Goal: Check status

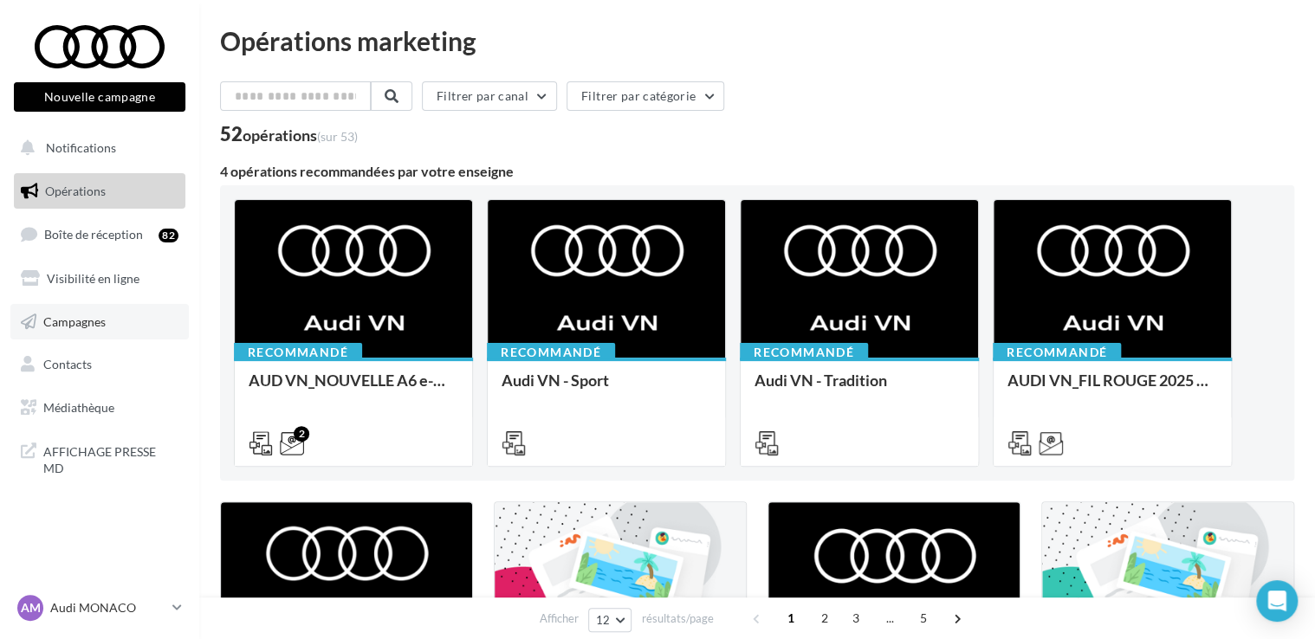
click at [106, 321] on span "Campagnes" at bounding box center [74, 321] width 62 height 15
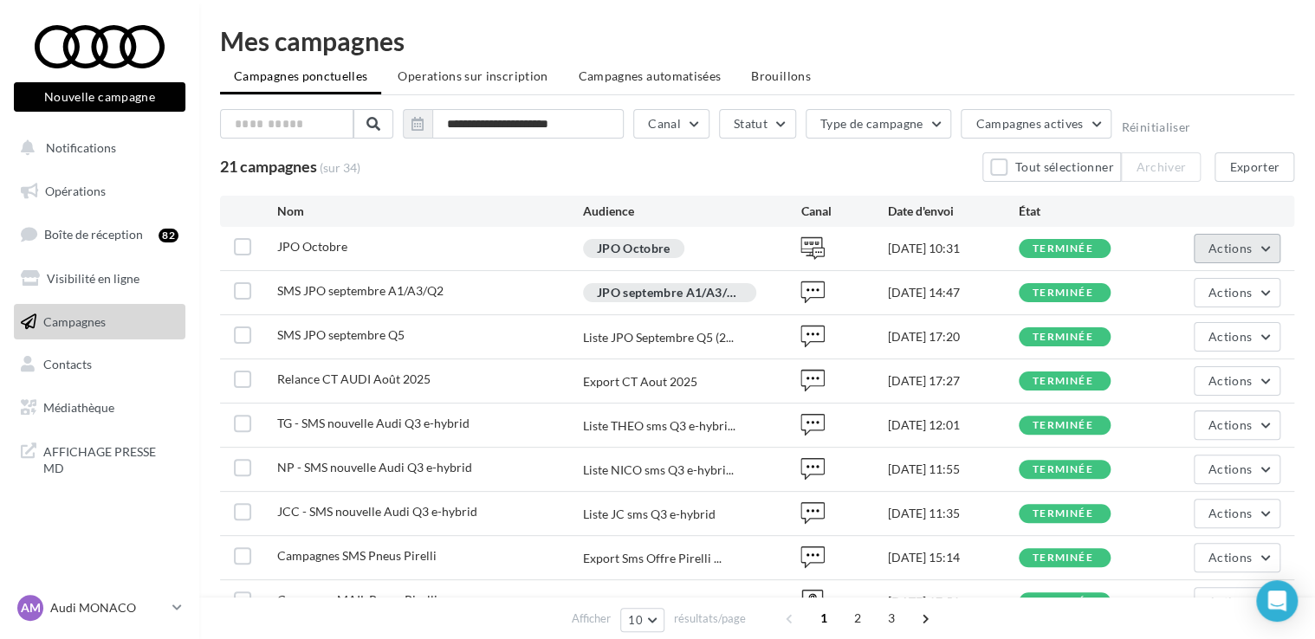
click at [1203, 245] on button "Actions" at bounding box center [1237, 248] width 87 height 29
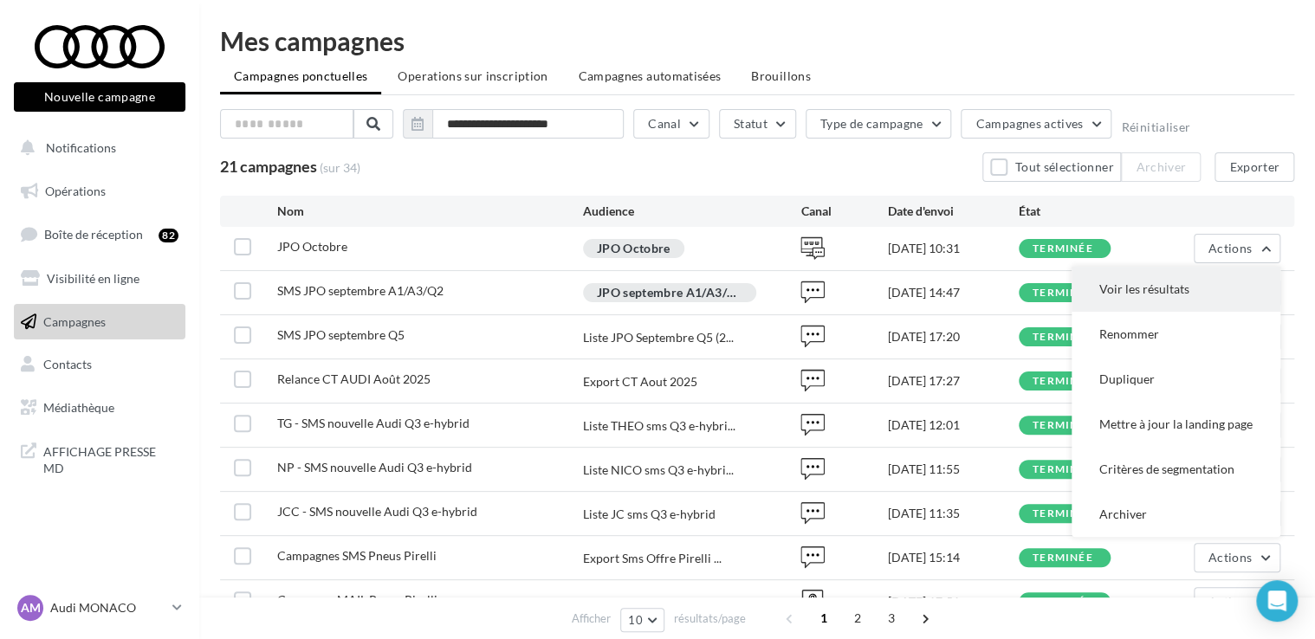
click at [1149, 281] on button "Voir les résultats" at bounding box center [1175, 289] width 209 height 45
